Goal: Task Accomplishment & Management: Use online tool/utility

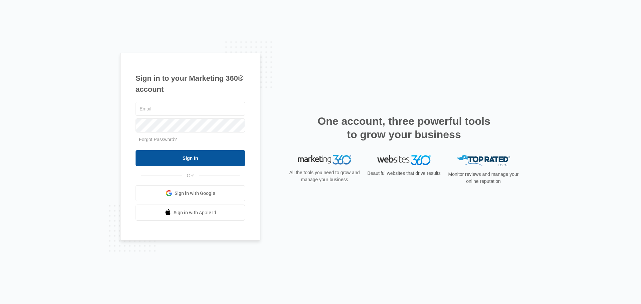
type input "[EMAIL_ADDRESS][DOMAIN_NAME]"
click at [178, 158] on input "Sign In" at bounding box center [189, 158] width 109 height 16
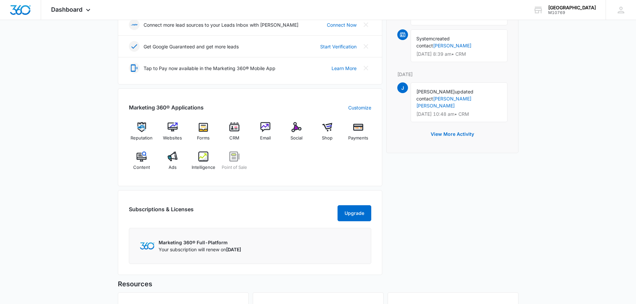
scroll to position [234, 0]
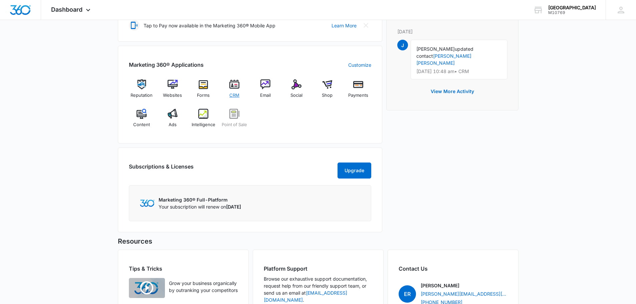
click at [232, 89] on img at bounding box center [234, 84] width 10 height 10
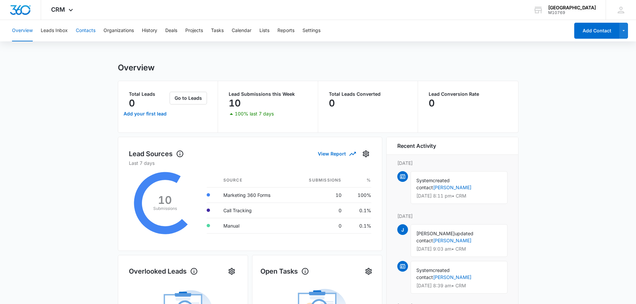
click at [84, 30] on button "Contacts" at bounding box center [86, 30] width 20 height 21
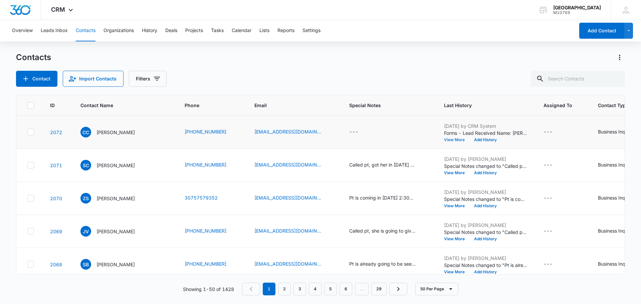
click at [448, 140] on button "View More" at bounding box center [456, 140] width 25 height 4
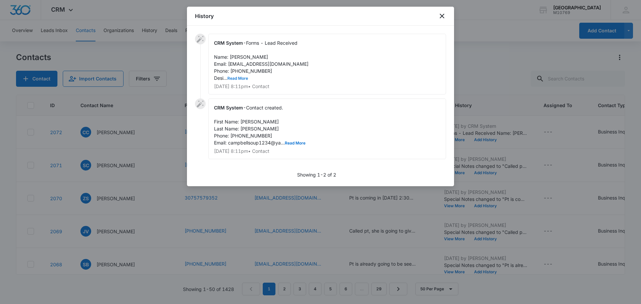
click at [236, 79] on button "Read More" at bounding box center [237, 78] width 21 height 4
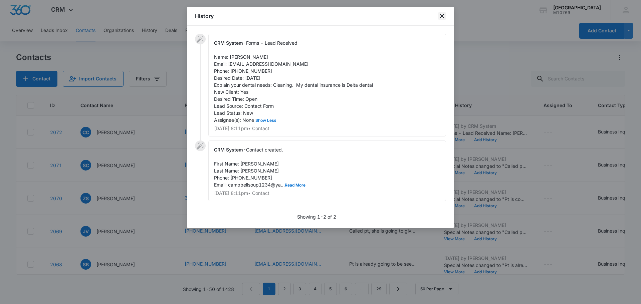
click at [438, 15] on icon "close" at bounding box center [442, 16] width 8 height 8
